Goal: Task Accomplishment & Management: Manage account settings

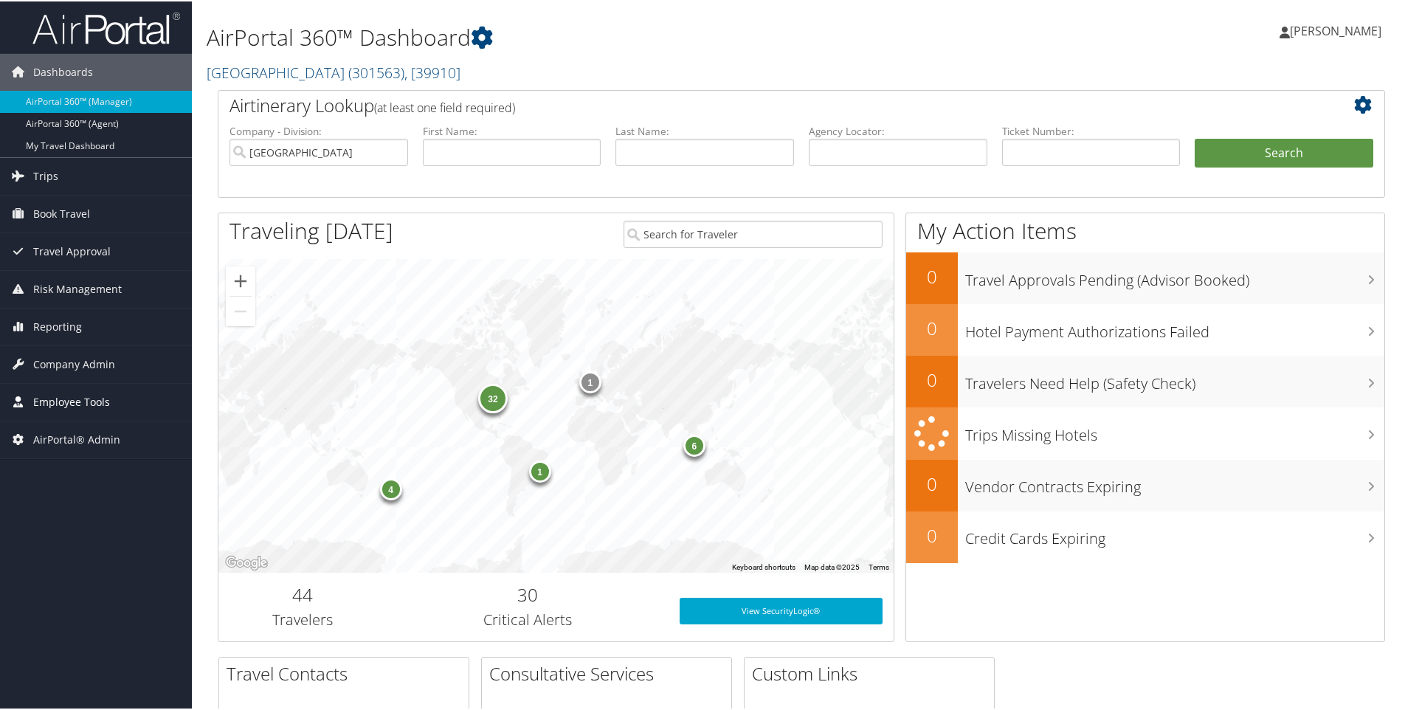
click at [69, 399] on span "Employee Tools" at bounding box center [71, 400] width 77 height 37
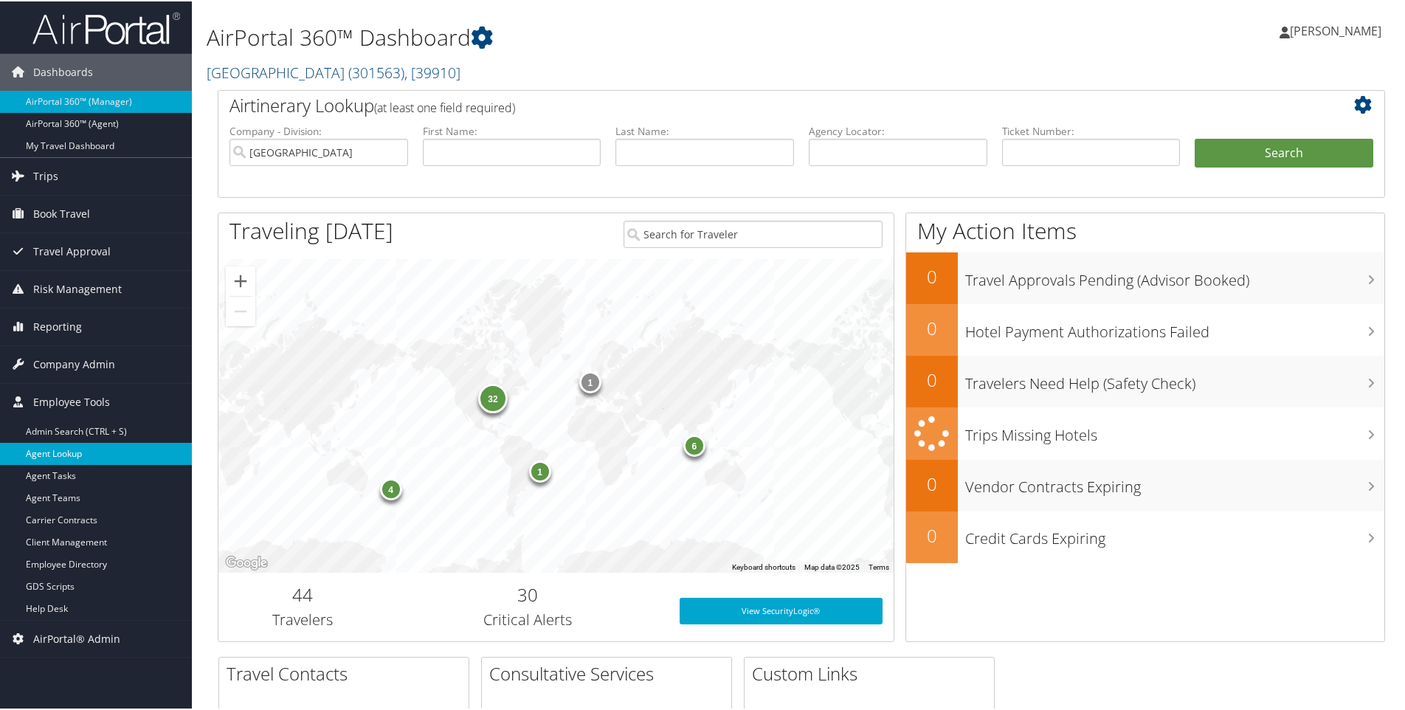
click at [64, 452] on link "Agent Lookup" at bounding box center [96, 452] width 192 height 22
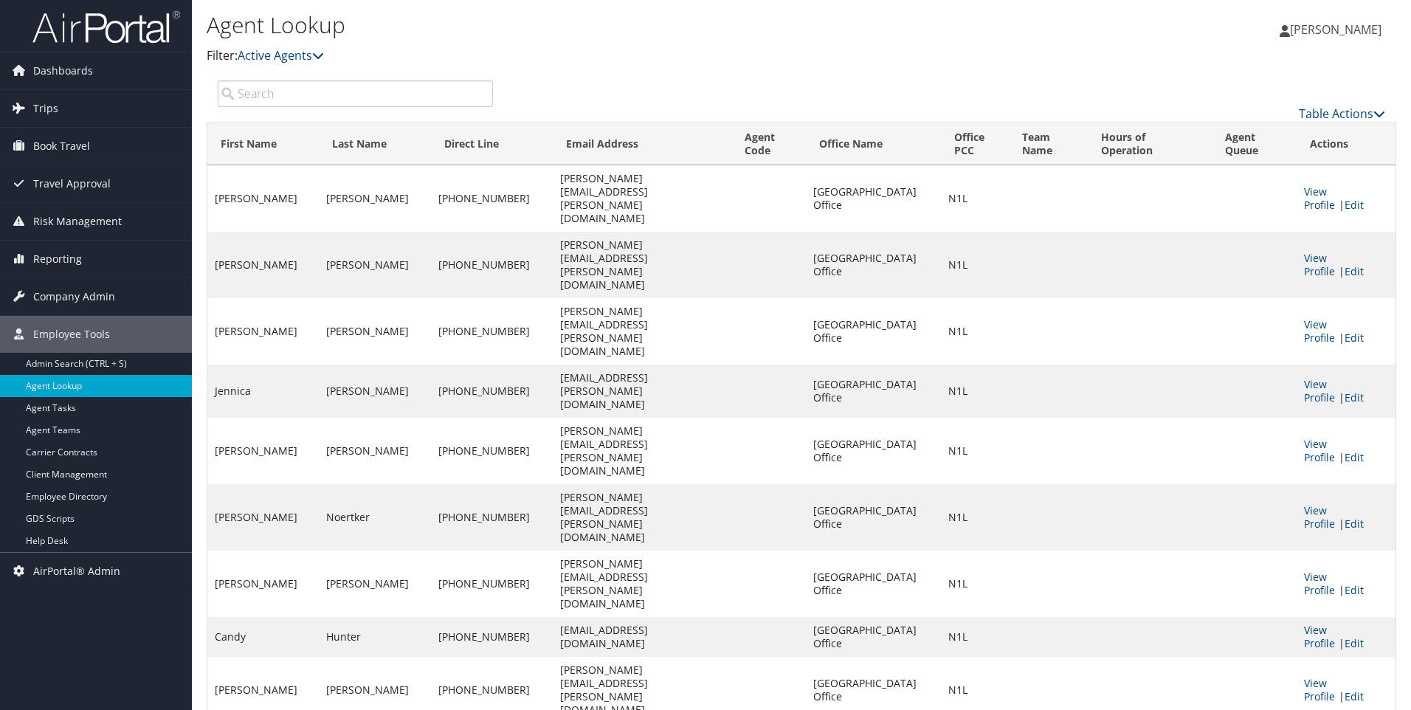
click at [289, 97] on input "search" at bounding box center [355, 93] width 275 height 27
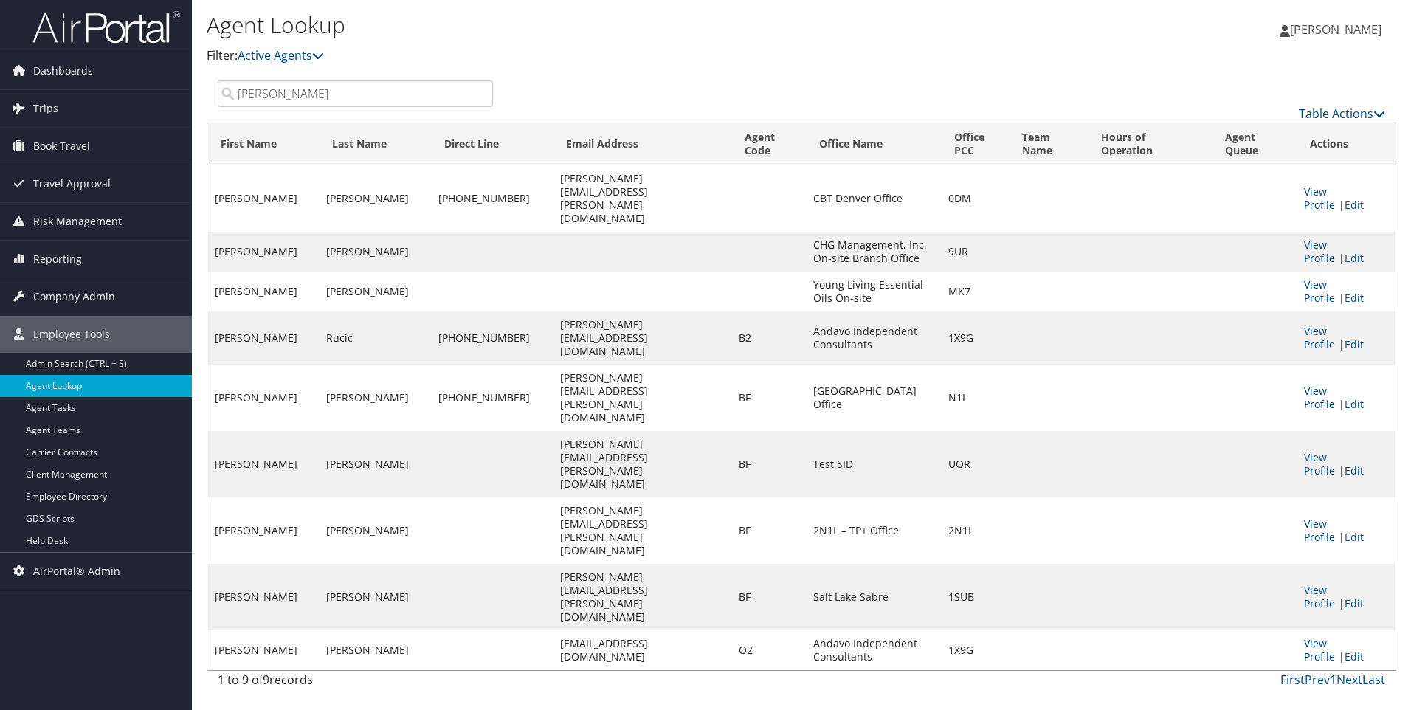
type input "becky"
click at [1322, 384] on link "View Profile" at bounding box center [1319, 397] width 31 height 27
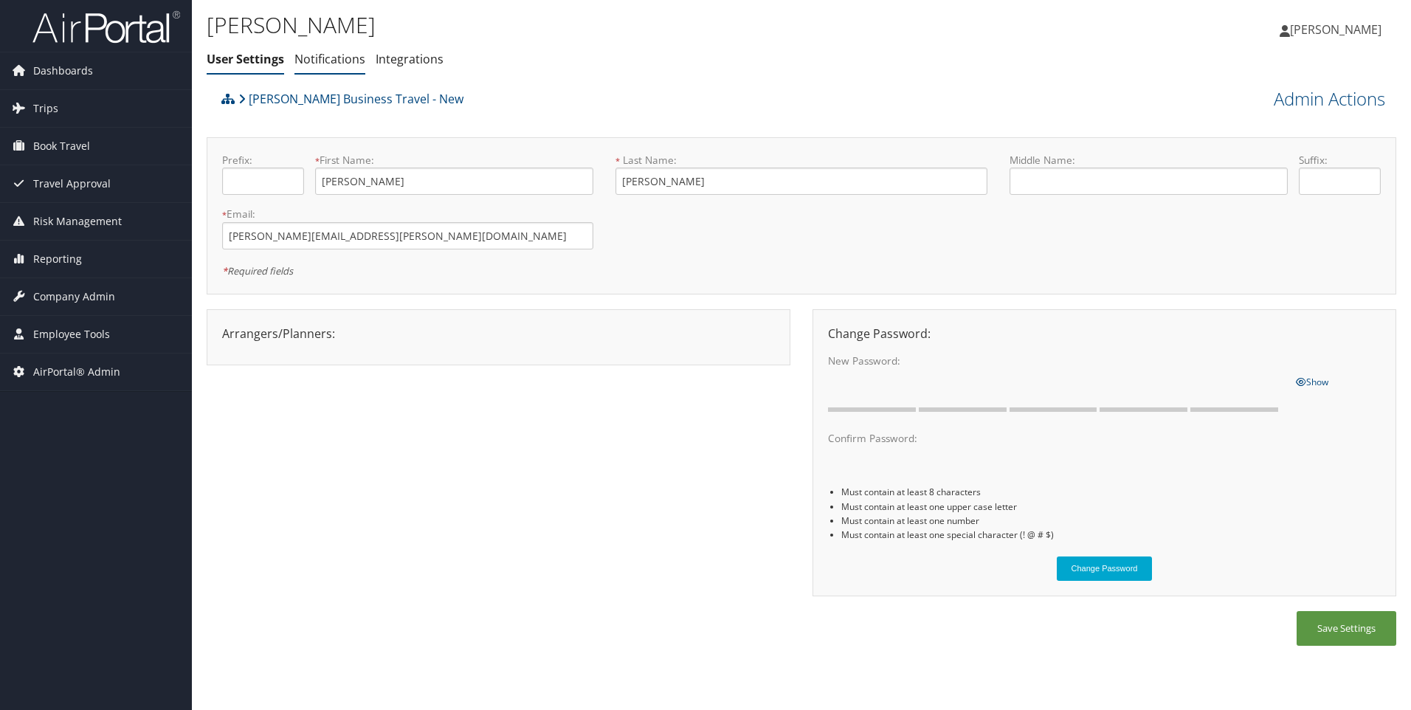
click at [331, 58] on link "Notifications" at bounding box center [330, 59] width 71 height 16
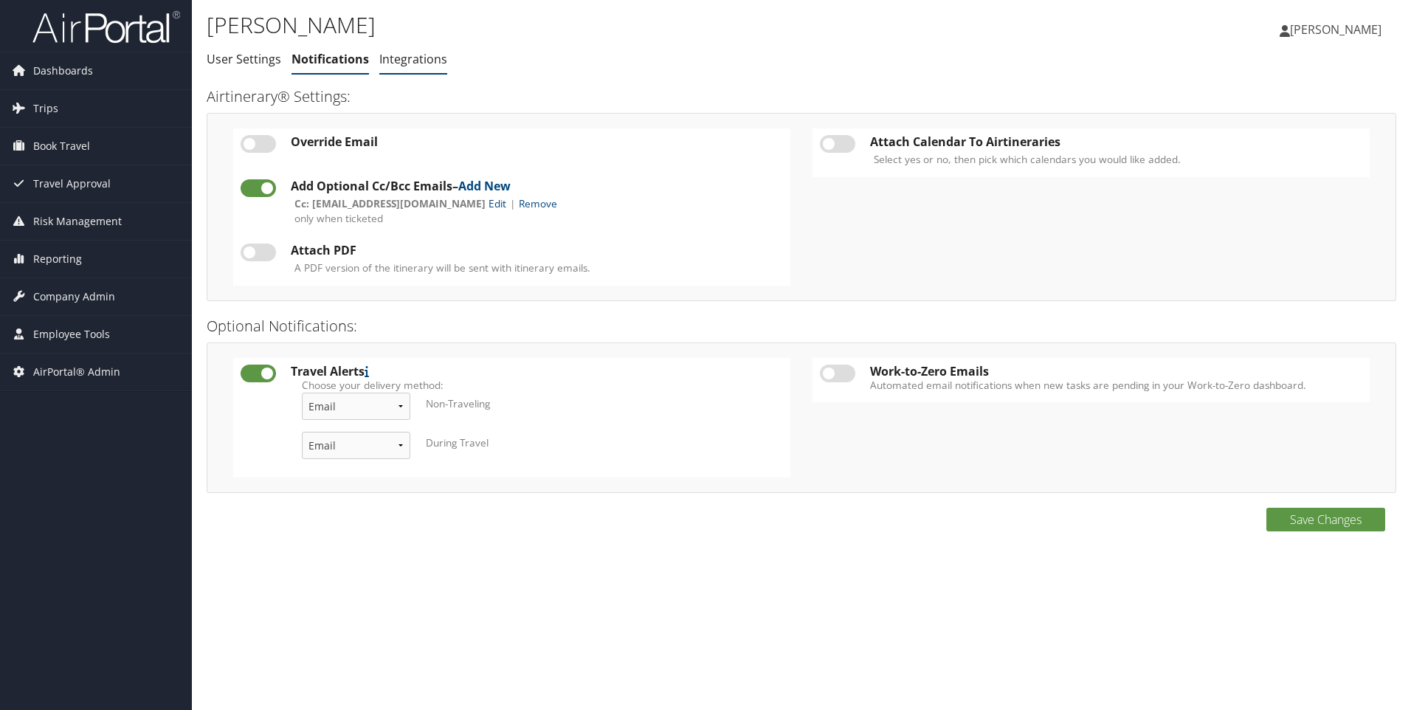
click at [407, 57] on link "Integrations" at bounding box center [413, 59] width 68 height 16
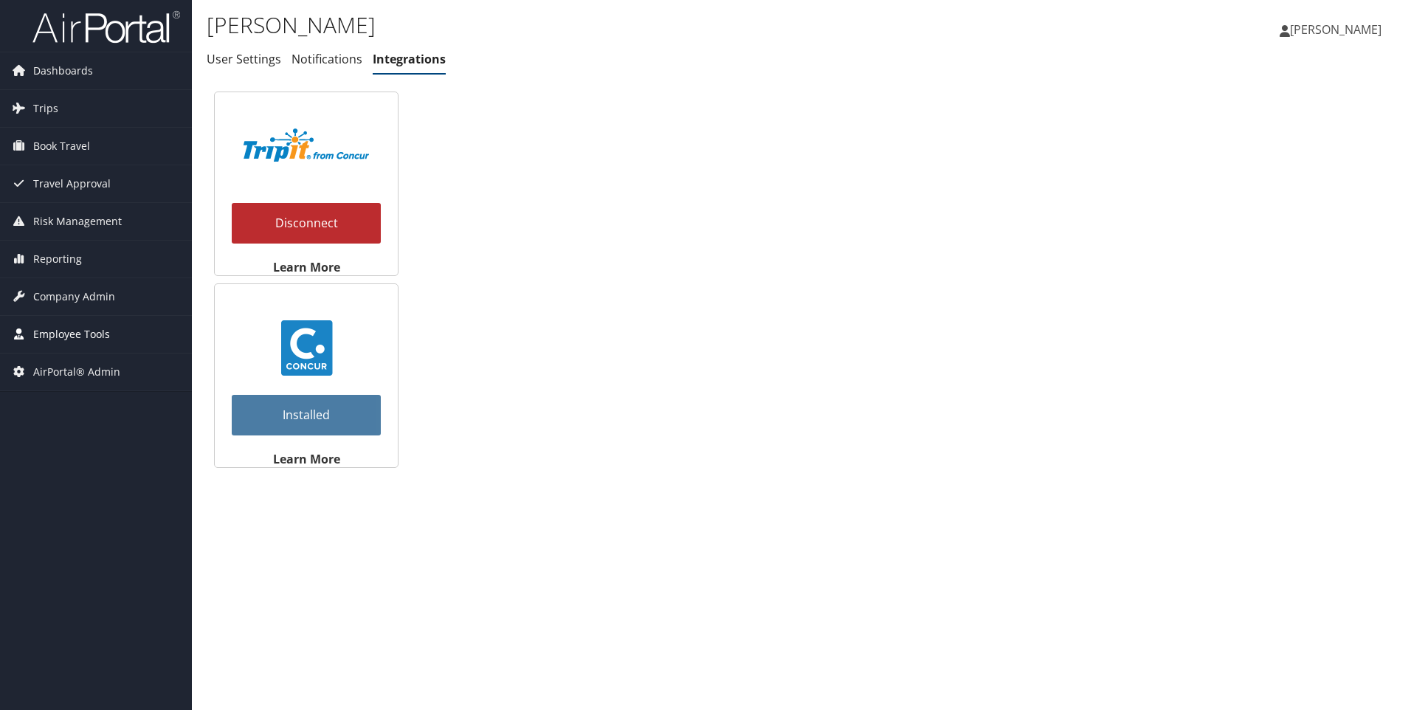
click at [55, 337] on span "Employee Tools" at bounding box center [71, 334] width 77 height 37
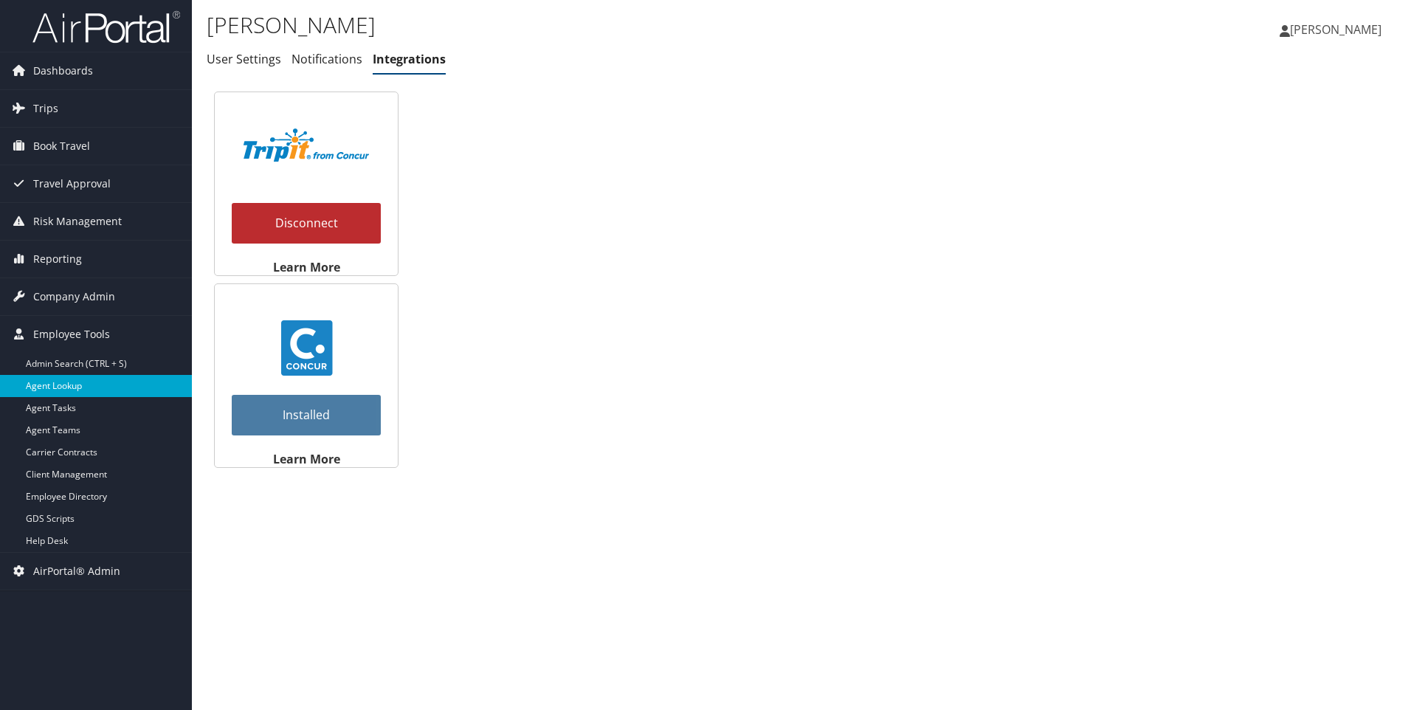
click at [55, 388] on link "Agent Lookup" at bounding box center [96, 386] width 192 height 22
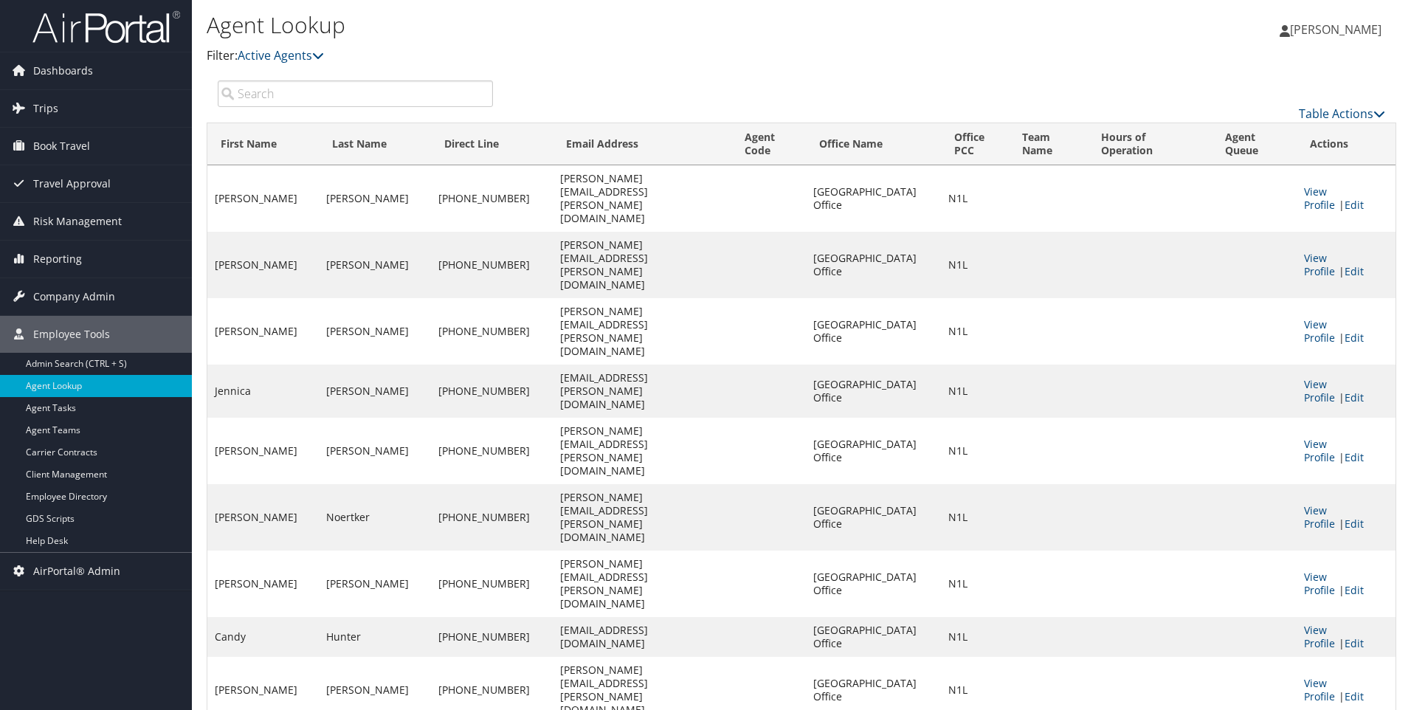
click at [258, 89] on input "search" at bounding box center [355, 93] width 275 height 27
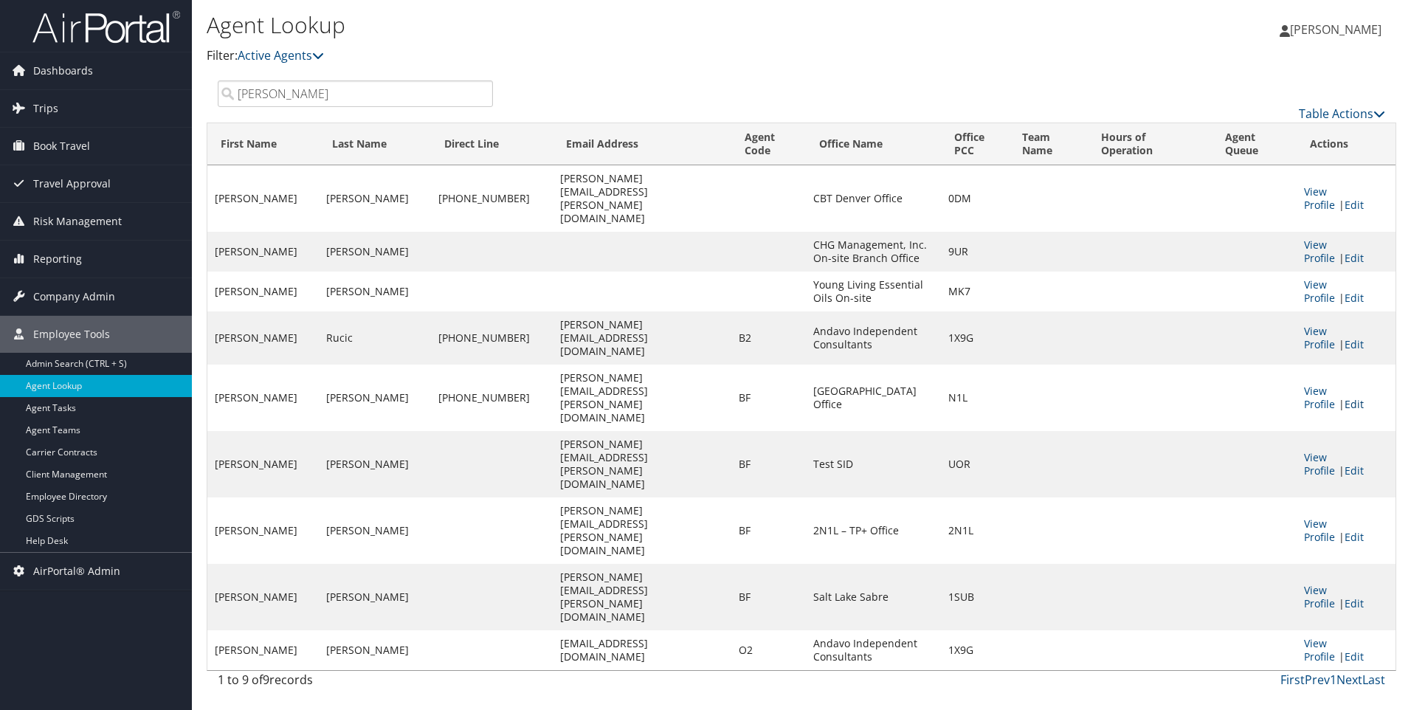
type input "becky"
click at [1364, 397] on link "Edit" at bounding box center [1354, 404] width 19 height 14
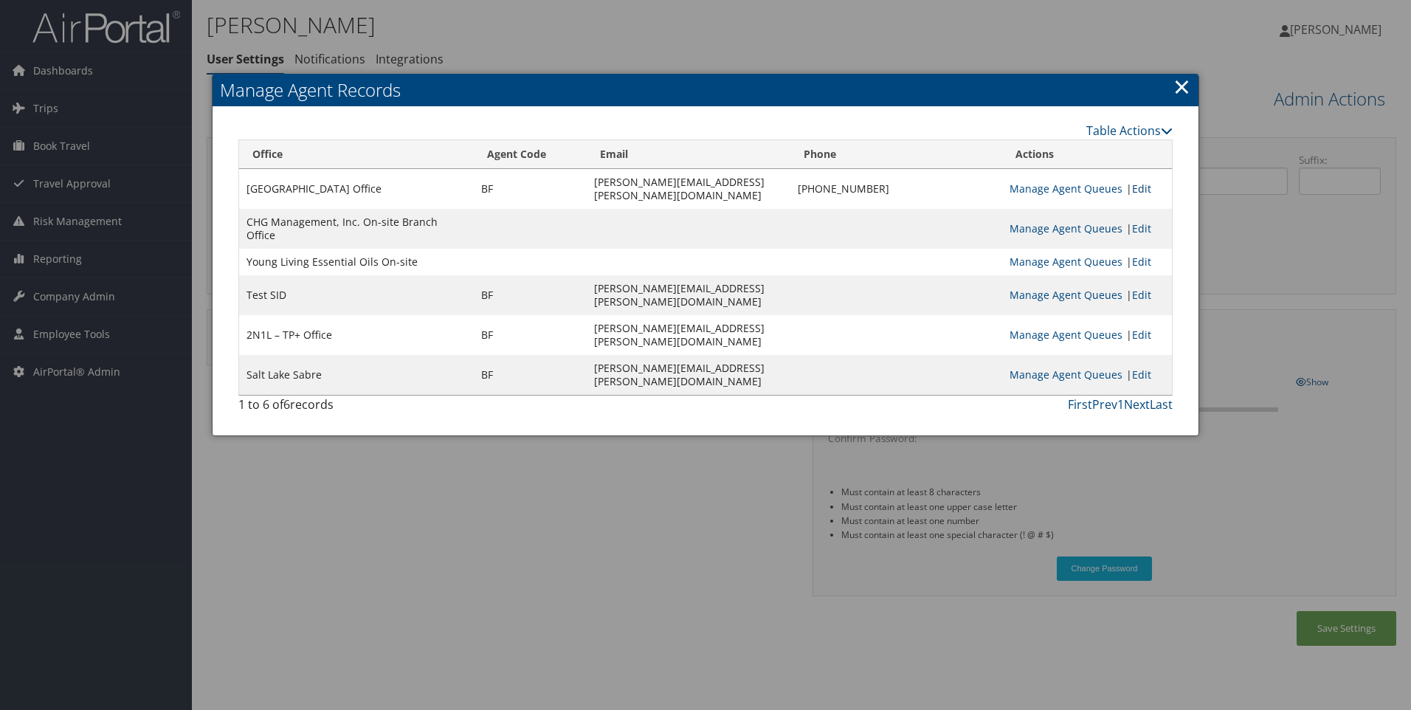
click at [1132, 194] on link "Edit" at bounding box center [1141, 189] width 19 height 14
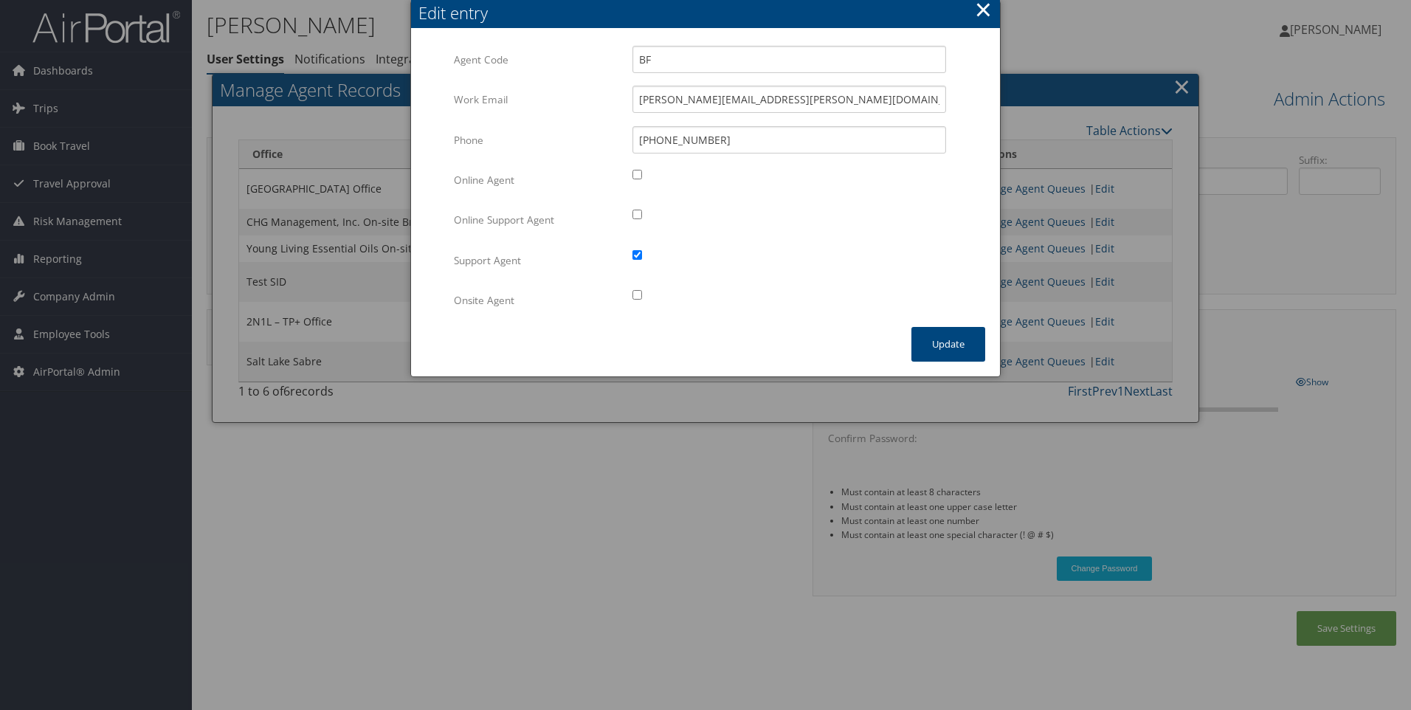
click at [986, 5] on button "×" at bounding box center [983, 10] width 17 height 30
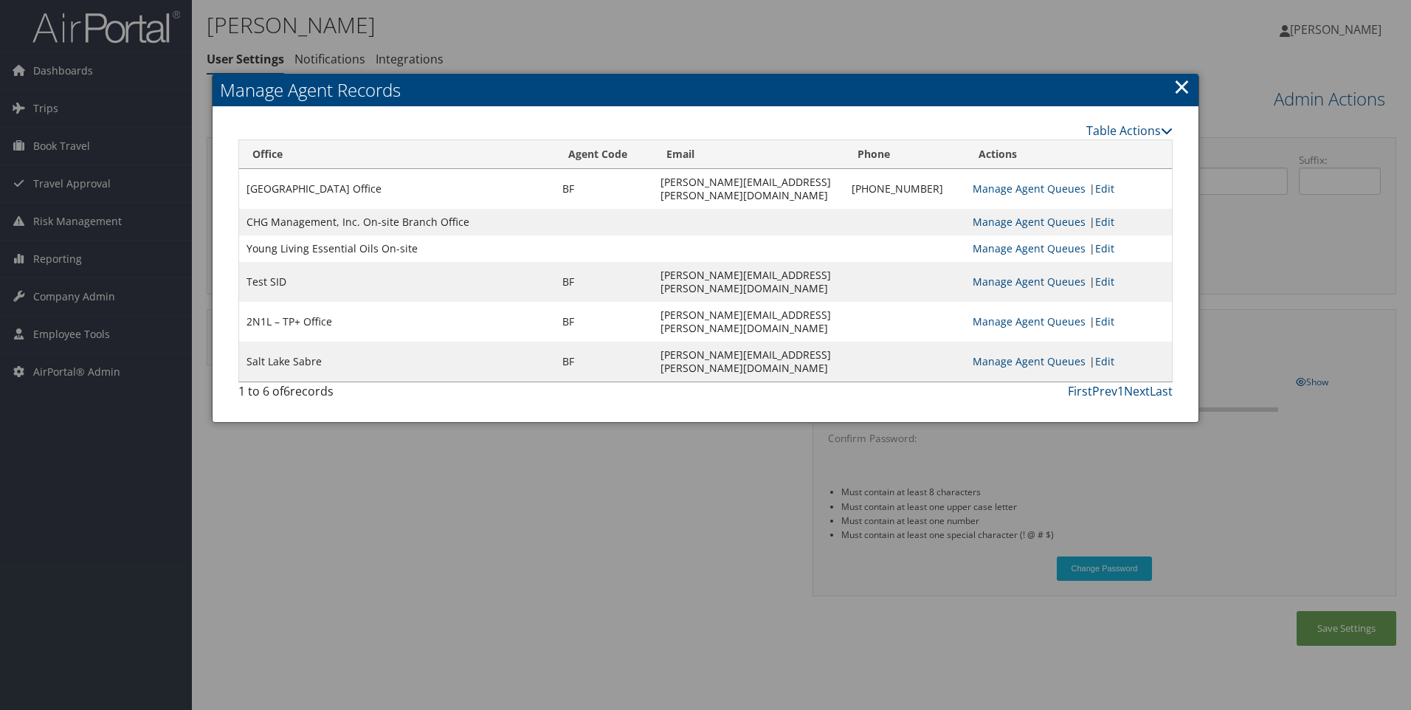
click at [1185, 86] on link "×" at bounding box center [1182, 87] width 17 height 30
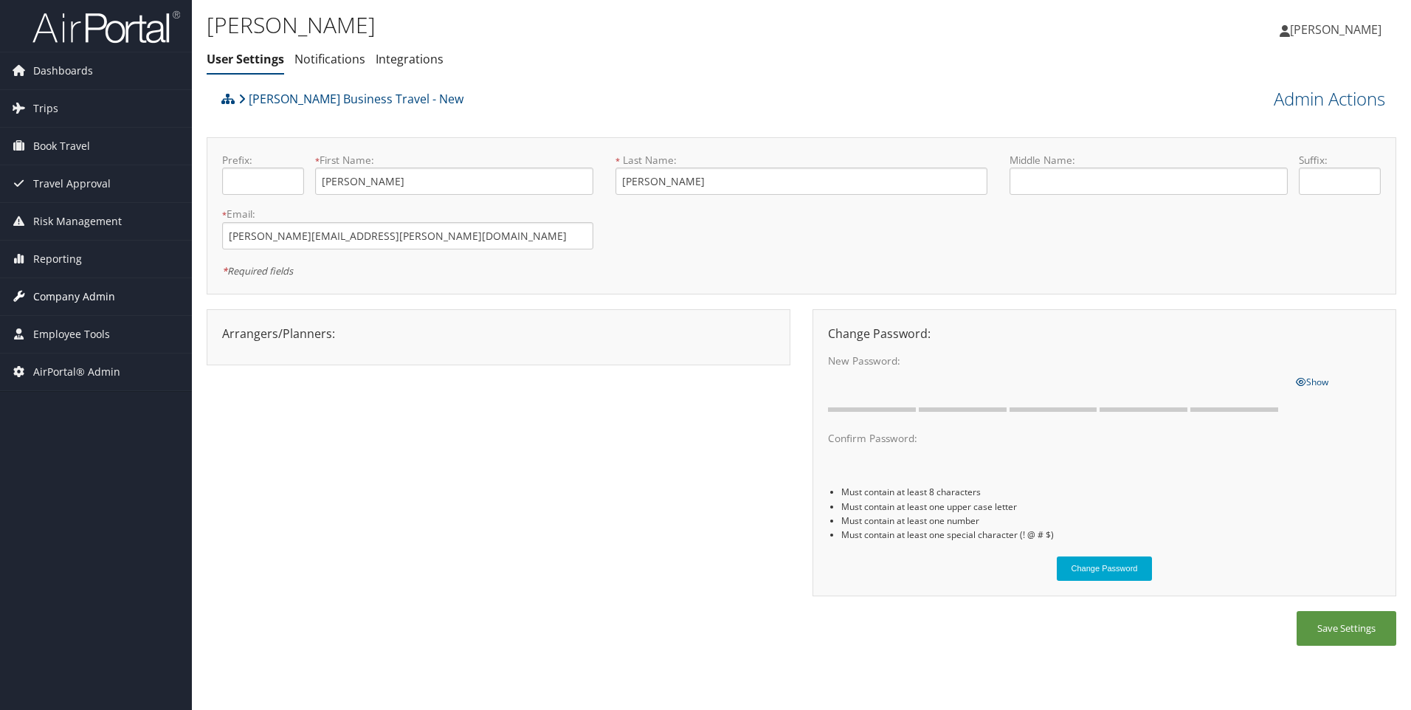
click at [70, 299] on span "Company Admin" at bounding box center [74, 296] width 82 height 37
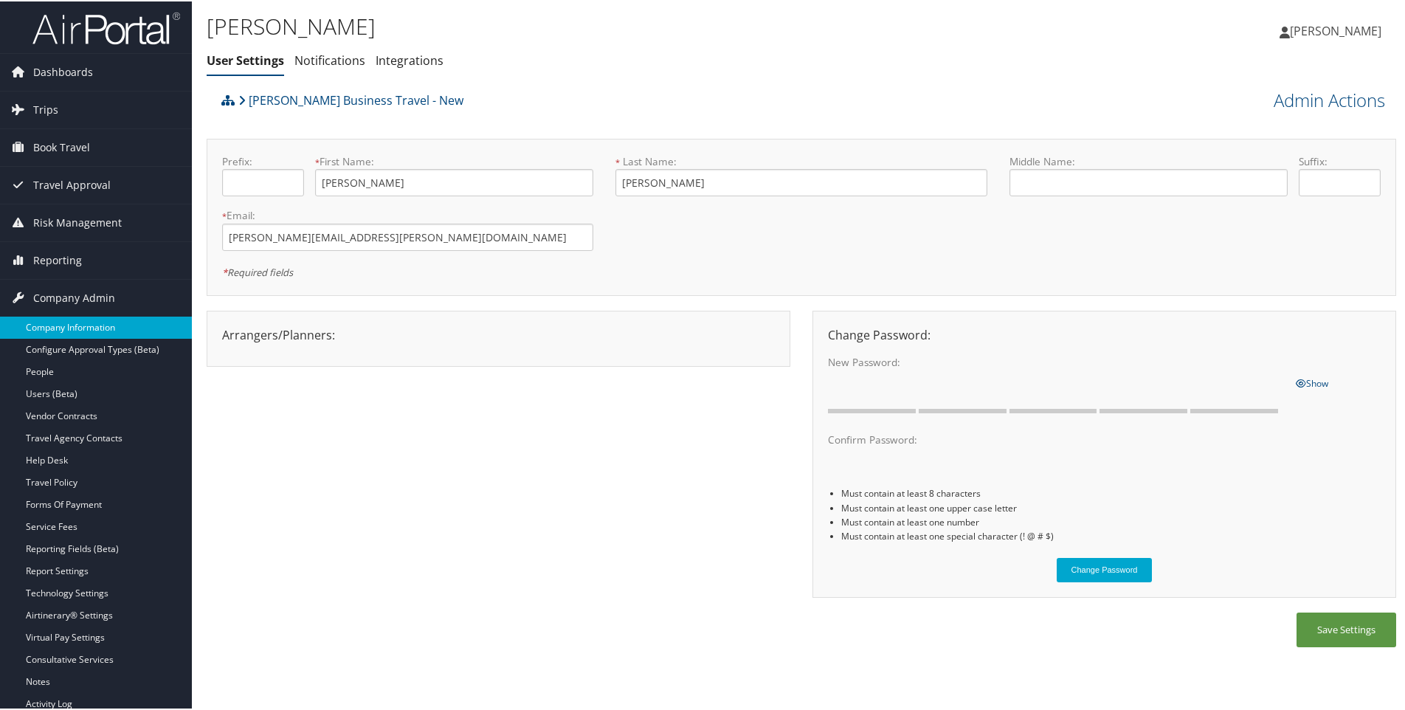
click at [69, 329] on link "Company Information" at bounding box center [96, 326] width 192 height 22
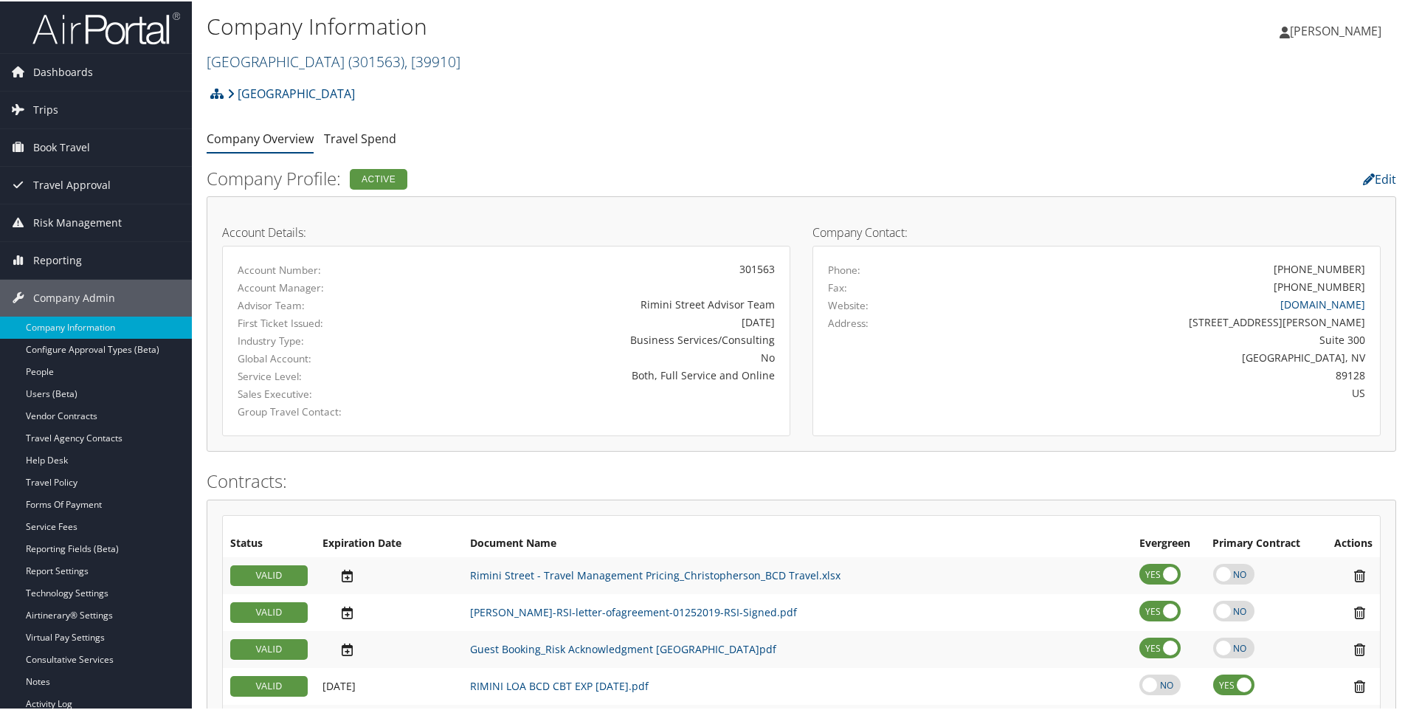
click at [261, 66] on link "[GEOGRAPHIC_DATA] ( 301563 ) , [ 39910 ]" at bounding box center [334, 60] width 254 height 20
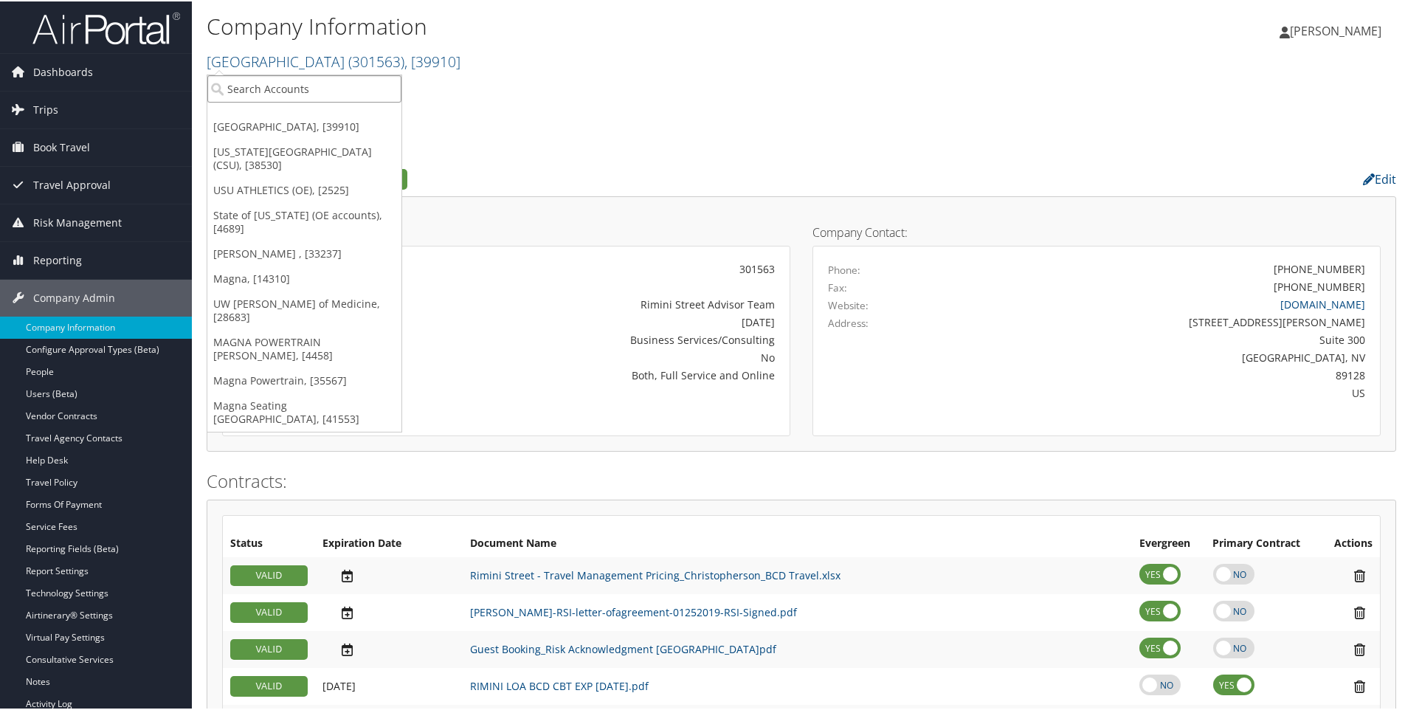
click at [251, 88] on input "search" at bounding box center [304, 87] width 194 height 27
click at [229, 86] on input "search" at bounding box center [304, 87] width 194 height 27
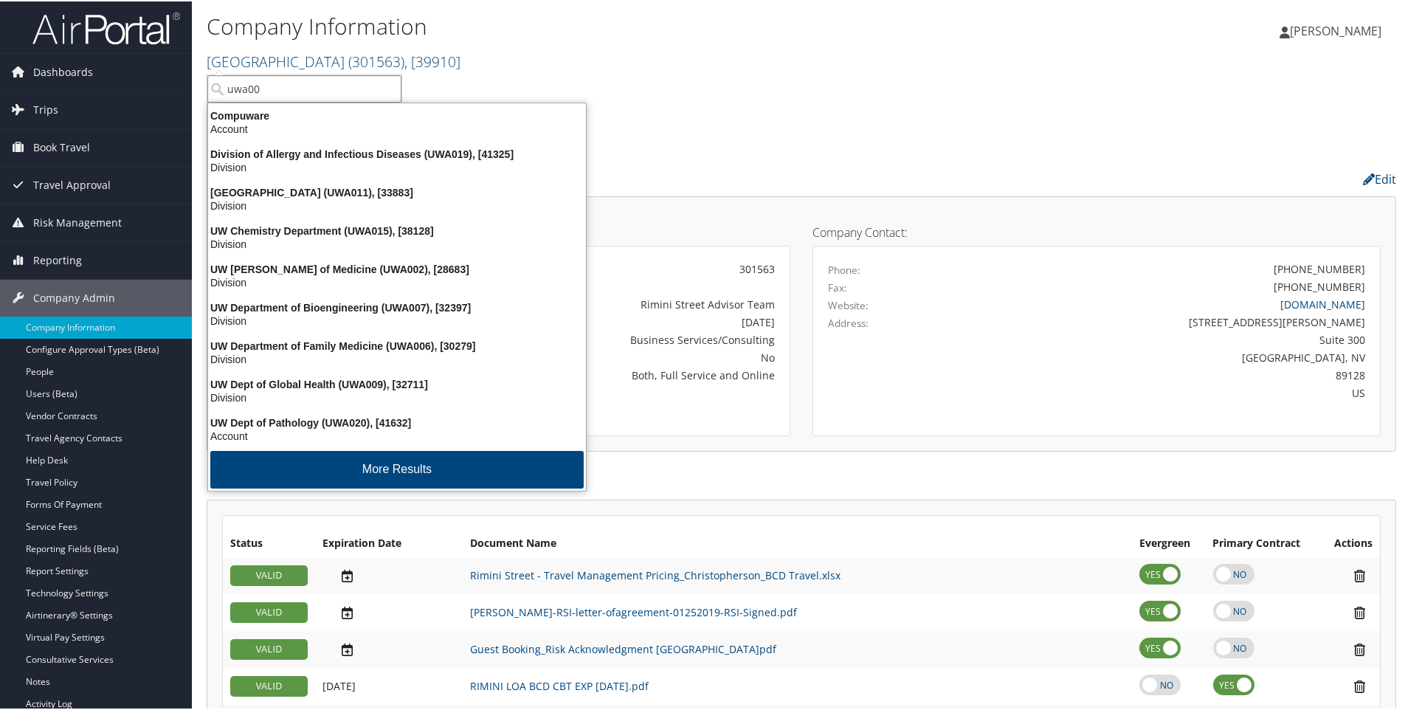
type input "uwa002"
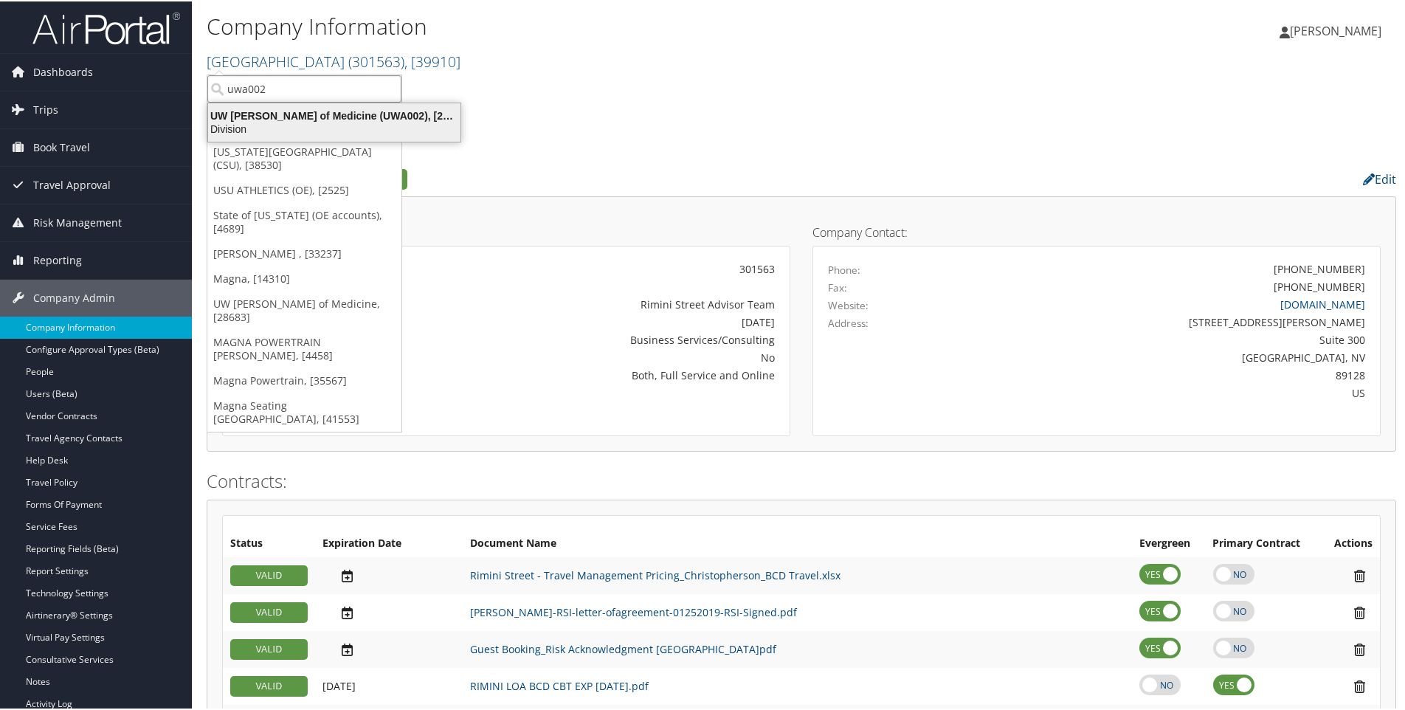
click at [292, 114] on div "UW [PERSON_NAME] of Medicine (UWA002), [28683]" at bounding box center [334, 114] width 270 height 13
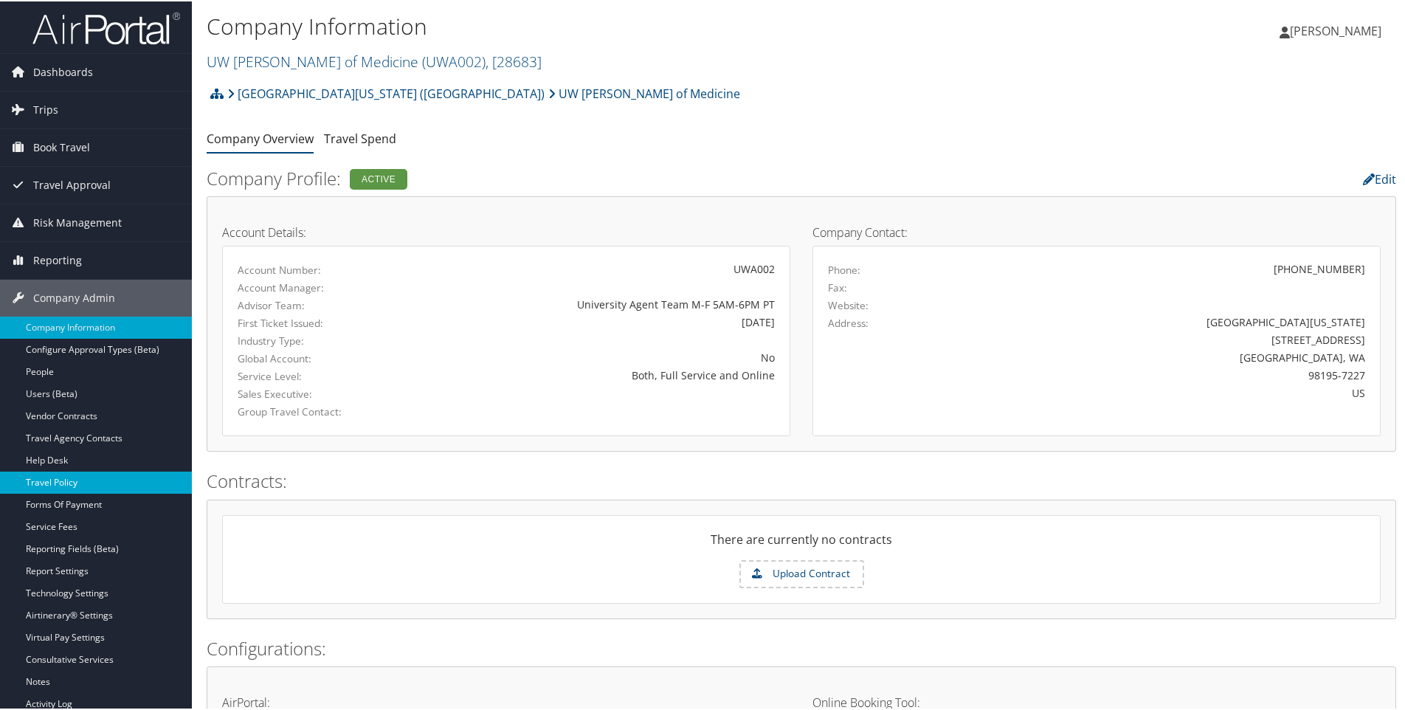
click at [49, 480] on link "Travel Policy" at bounding box center [96, 481] width 192 height 22
